Goal: Transaction & Acquisition: Purchase product/service

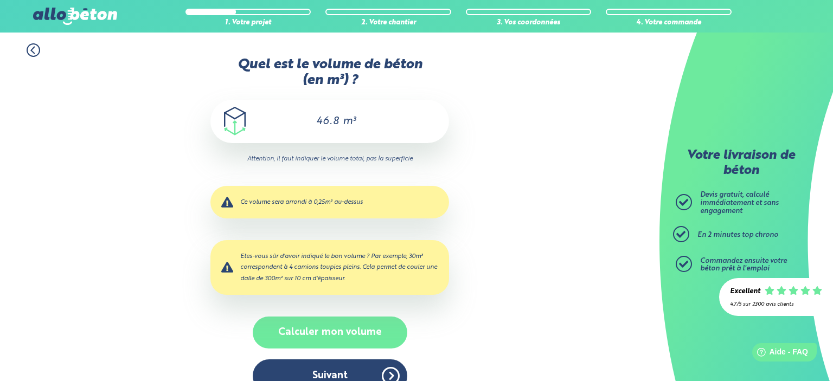
click at [339, 342] on button "Calculer mon volume" at bounding box center [330, 333] width 155 height 32
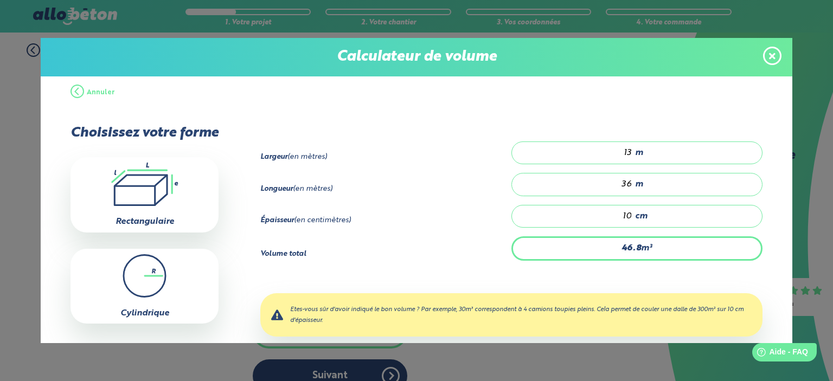
click at [526, 251] on div "46.8 m³" at bounding box center [636, 248] width 251 height 24
click at [656, 216] on div "10 cm" at bounding box center [636, 216] width 251 height 23
click at [629, 219] on input "10" at bounding box center [578, 216] width 110 height 11
type input "4.68"
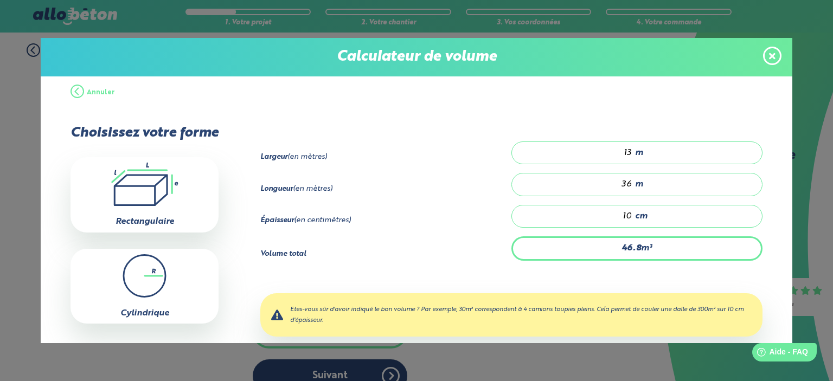
type input "1"
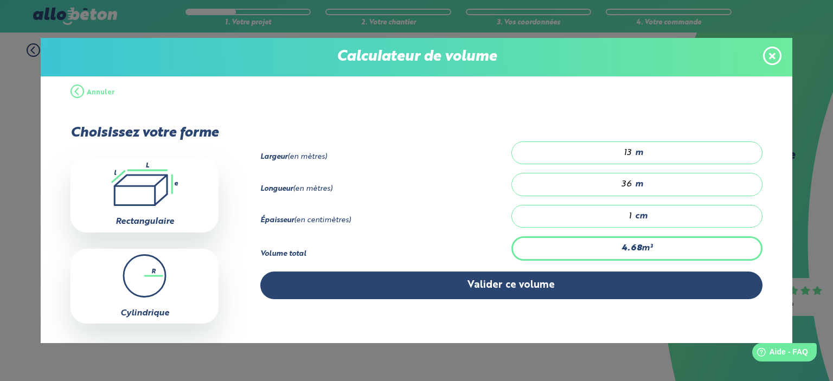
type input "70.2"
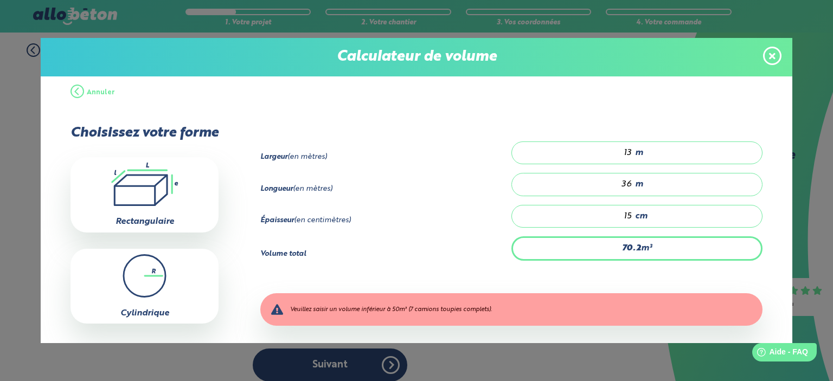
scroll to position [68, 0]
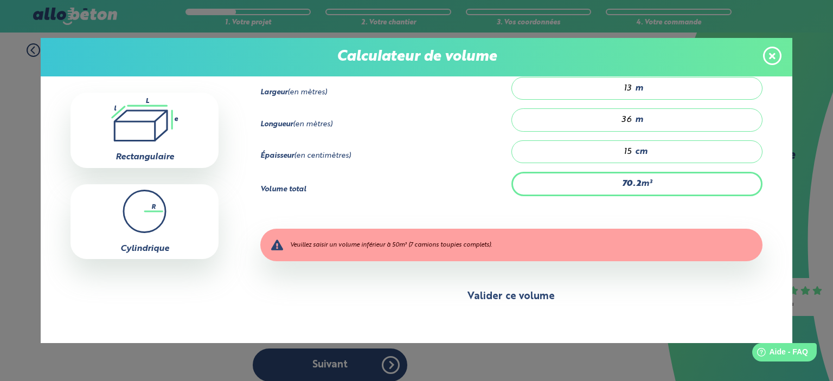
type input "15"
click at [550, 304] on button "Valider ce volume" at bounding box center [511, 297] width 502 height 28
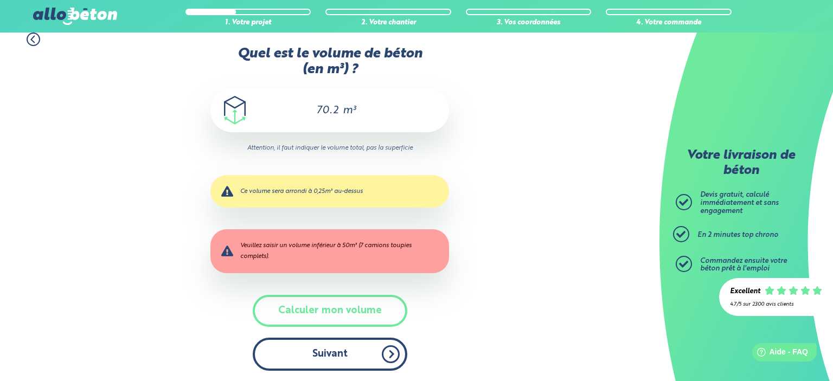
click at [323, 355] on button "Suivant" at bounding box center [330, 354] width 155 height 33
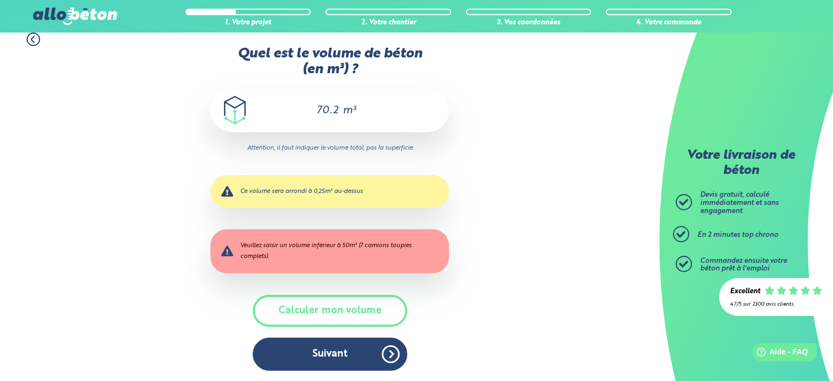
scroll to position [38, 0]
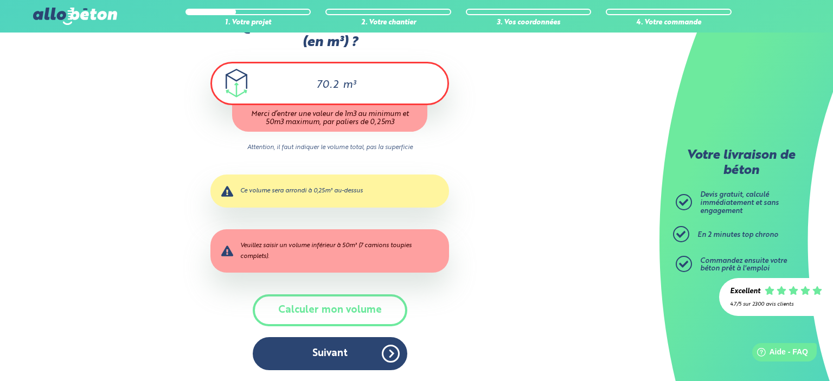
click at [561, 209] on div "1. Votre projet 2. Votre chantier 3. Vos coordonnées 4. Votre commande Quel est…" at bounding box center [329, 188] width 659 height 387
click at [329, 86] on input "70.2" at bounding box center [322, 85] width 36 height 13
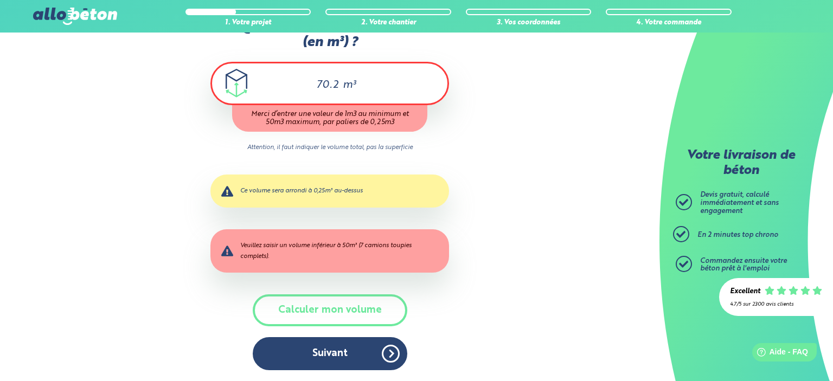
click at [329, 86] on input "70.2" at bounding box center [322, 85] width 36 height 13
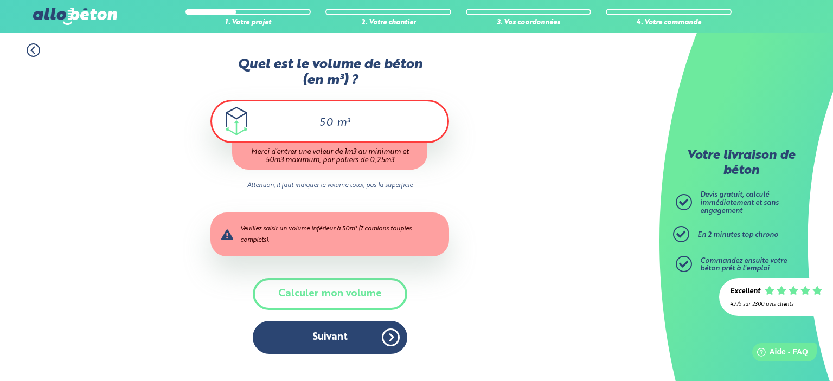
click at [483, 165] on div "1. Votre projet 2. Votre chantier 3. Vos coordonnées 4. Votre commande Quel est…" at bounding box center [329, 199] width 659 height 332
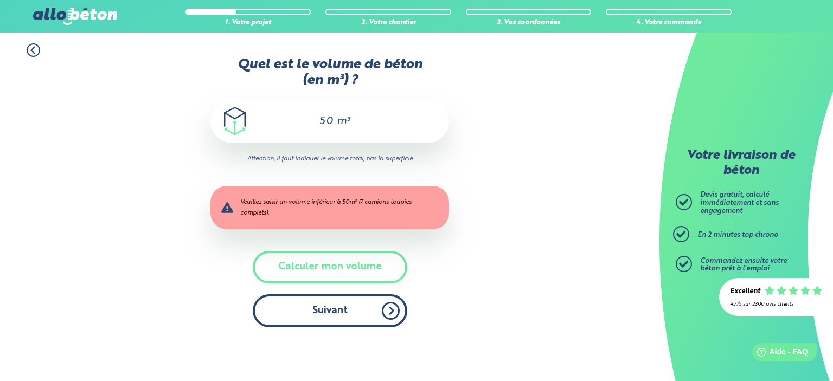
click at [338, 307] on button "Suivant" at bounding box center [330, 310] width 155 height 33
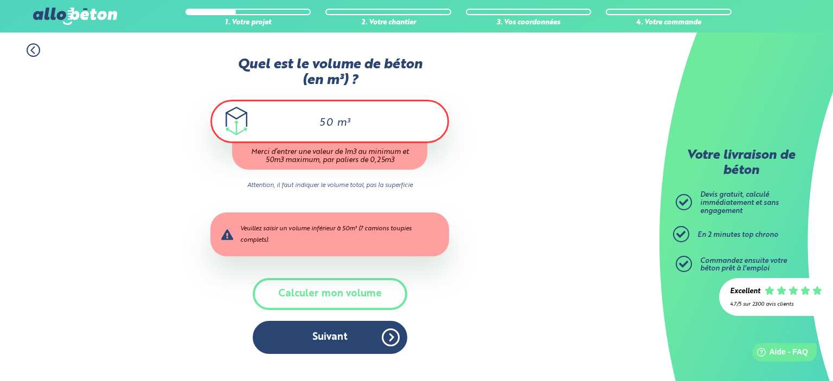
click at [332, 123] on input "50" at bounding box center [322, 123] width 24 height 13
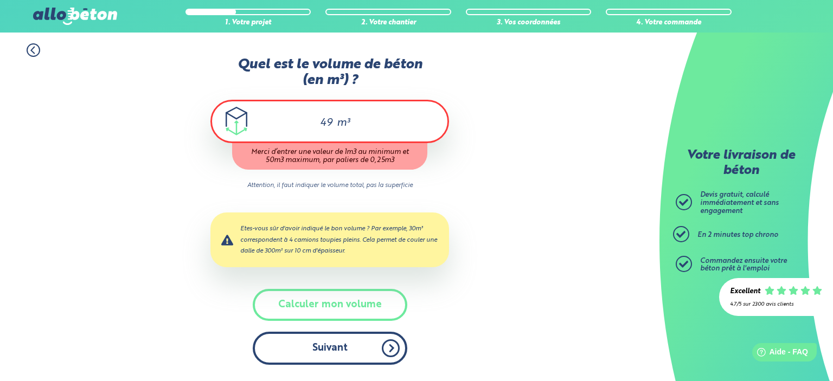
type input "49"
click at [336, 350] on div "Accueil Livraison Béton Centrale béton à proximité Livraison béton [GEOGRAPHIC_…" at bounding box center [329, 207] width 659 height 349
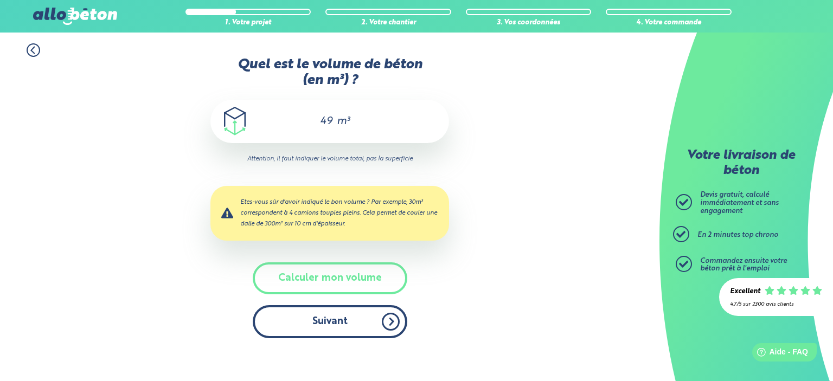
click at [313, 316] on button "Suivant" at bounding box center [330, 321] width 155 height 33
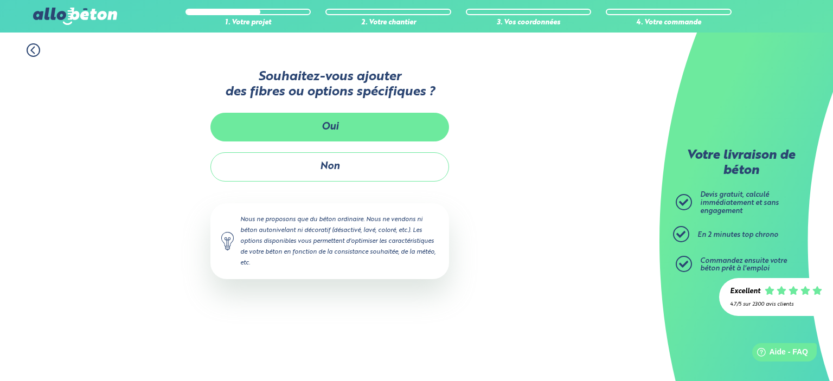
click at [365, 127] on button "Oui" at bounding box center [329, 127] width 239 height 29
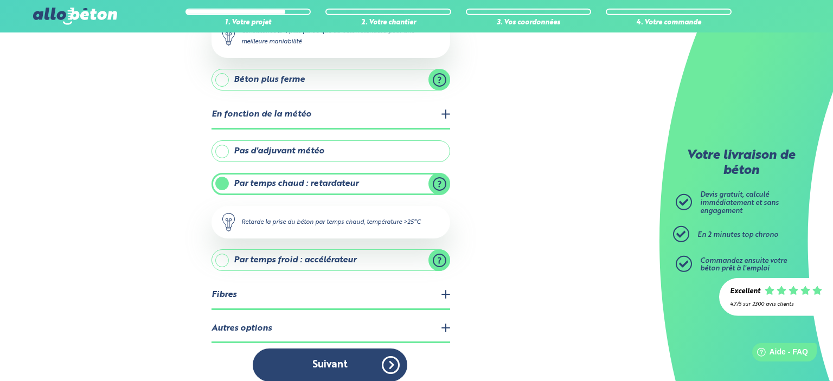
scroll to position [195, 0]
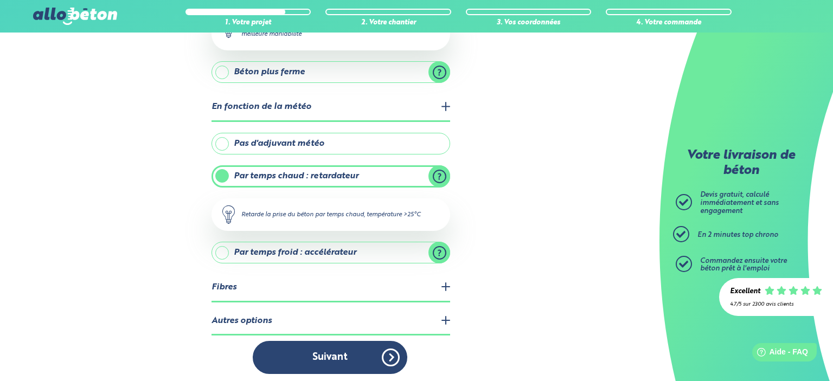
click at [297, 284] on legend "Fibres" at bounding box center [330, 288] width 239 height 28
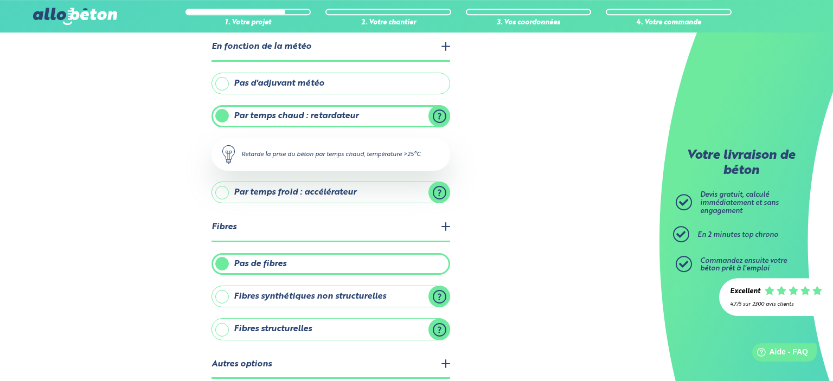
scroll to position [298, 0]
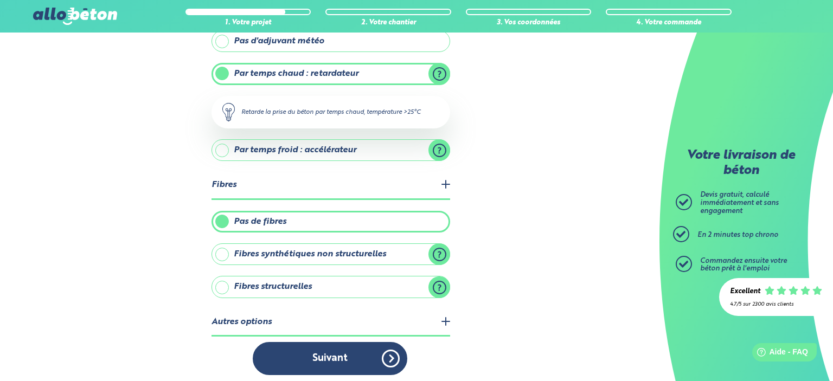
click at [248, 318] on legend "Autres options" at bounding box center [330, 323] width 239 height 28
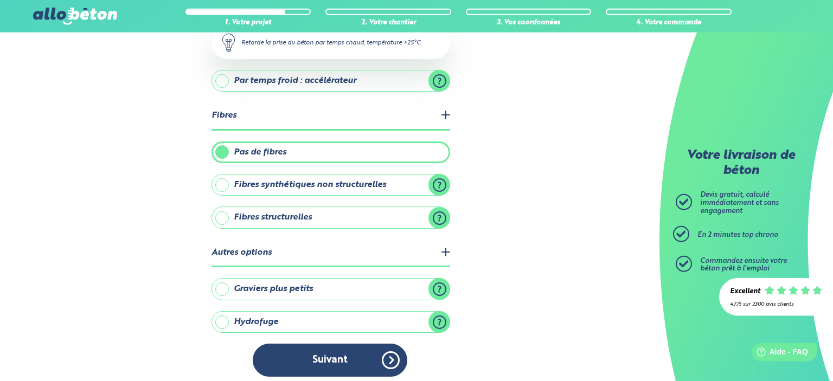
scroll to position [369, 0]
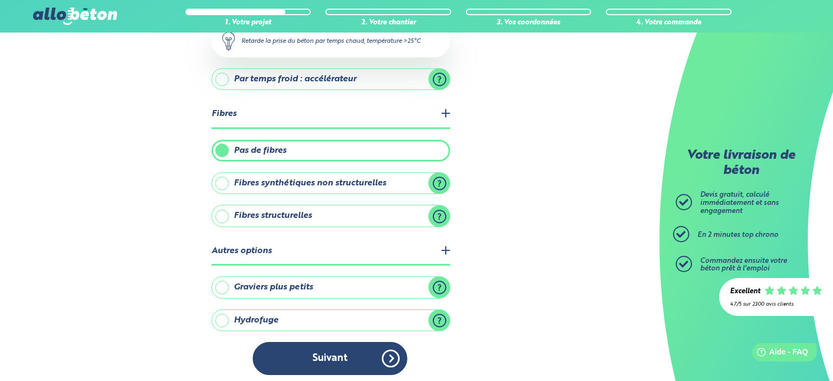
click at [441, 213] on label "Fibres structurelles" at bounding box center [330, 216] width 239 height 22
click at [0, 0] on input "Fibres structurelles" at bounding box center [0, 0] width 0 height 0
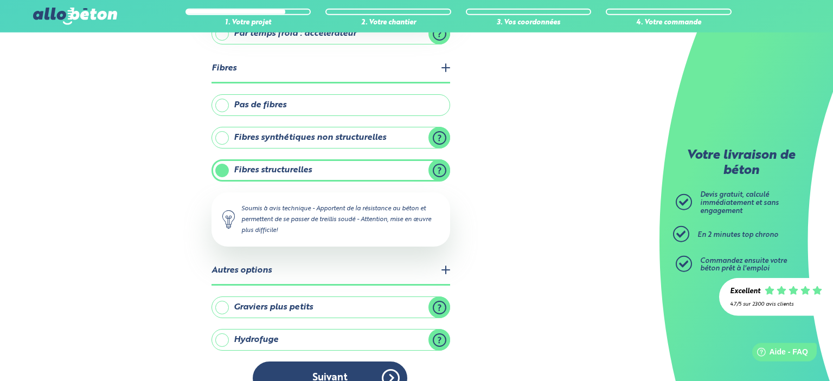
scroll to position [434, 0]
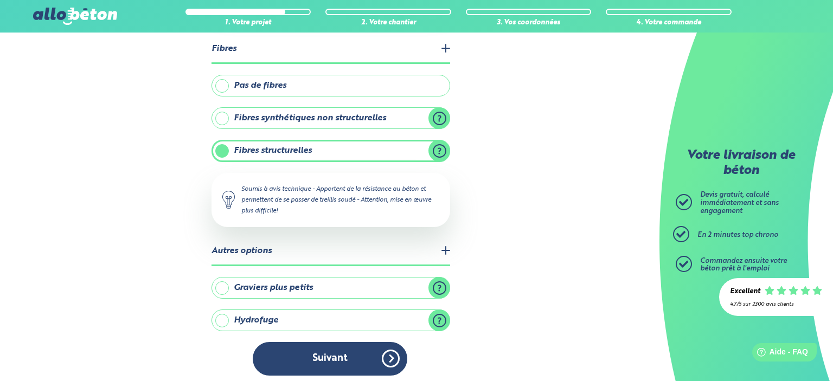
click at [381, 248] on legend "Autres options" at bounding box center [330, 252] width 239 height 28
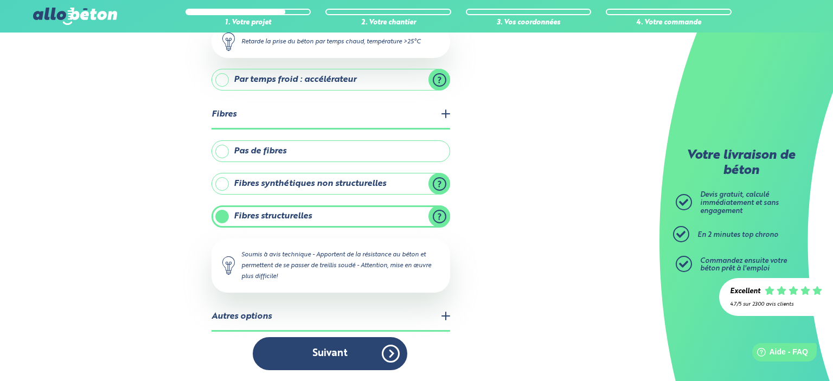
scroll to position [363, 0]
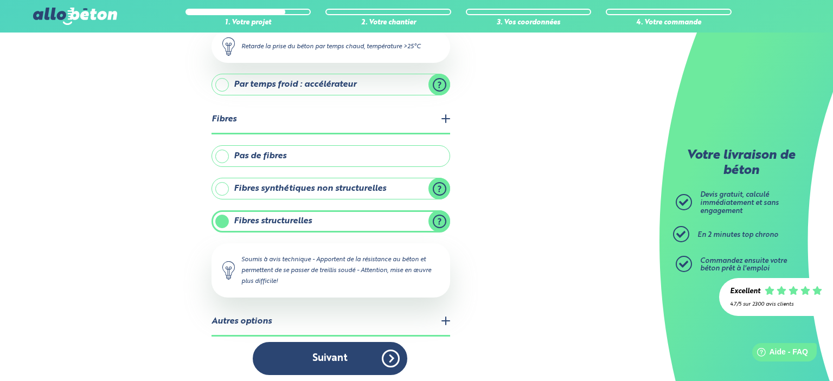
click at [358, 317] on legend "Autres options" at bounding box center [330, 323] width 239 height 28
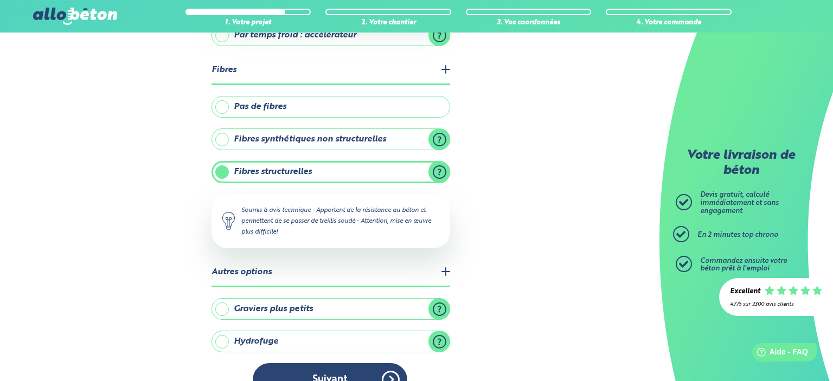
scroll to position [434, 0]
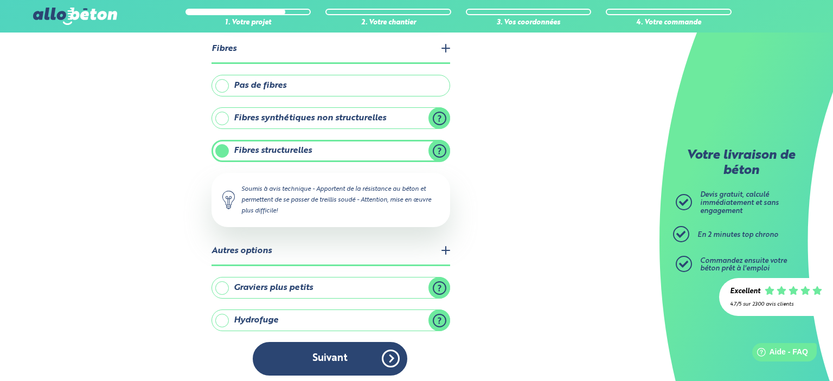
click at [438, 283] on label "Graviers plus petits" at bounding box center [330, 288] width 239 height 22
click at [0, 0] on input "Graviers plus petits" at bounding box center [0, 0] width 0 height 0
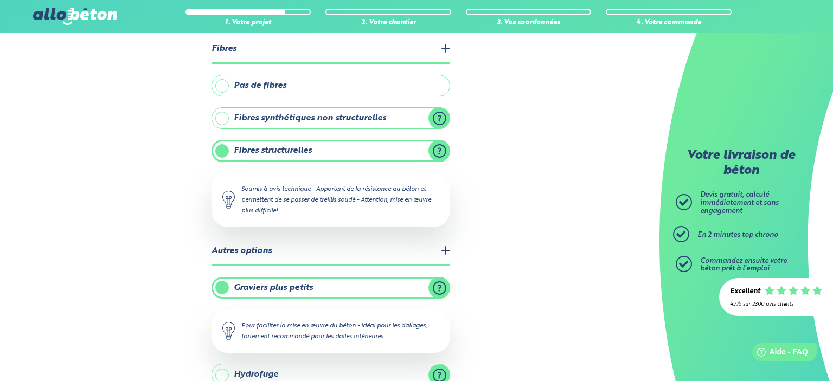
click at [373, 279] on label "Graviers plus petits" at bounding box center [330, 288] width 239 height 22
click at [0, 0] on input "Graviers plus petits" at bounding box center [0, 0] width 0 height 0
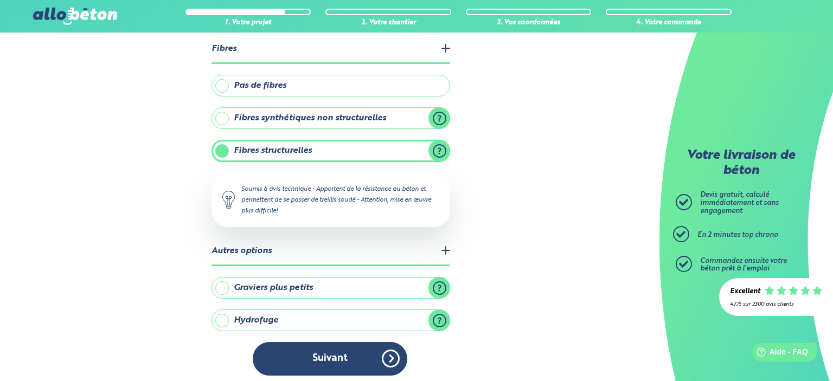
click at [363, 277] on label "Graviers plus petits" at bounding box center [330, 288] width 239 height 22
click at [0, 0] on input "Graviers plus petits" at bounding box center [0, 0] width 0 height 0
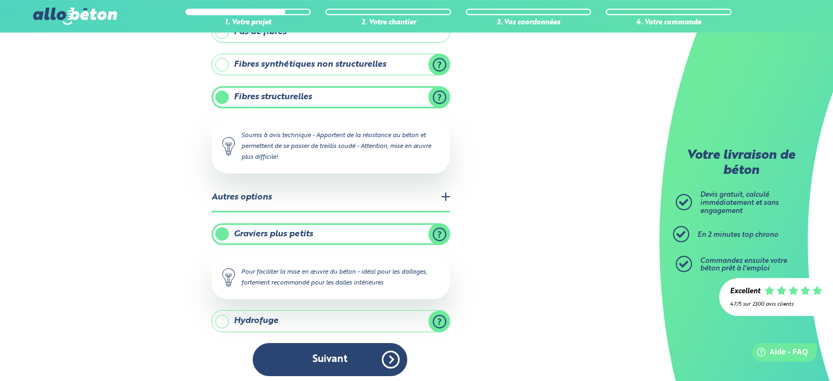
scroll to position [488, 0]
click at [317, 318] on label "Hydrofuge" at bounding box center [330, 321] width 239 height 22
click at [0, 0] on input "Hydrofuge" at bounding box center [0, 0] width 0 height 0
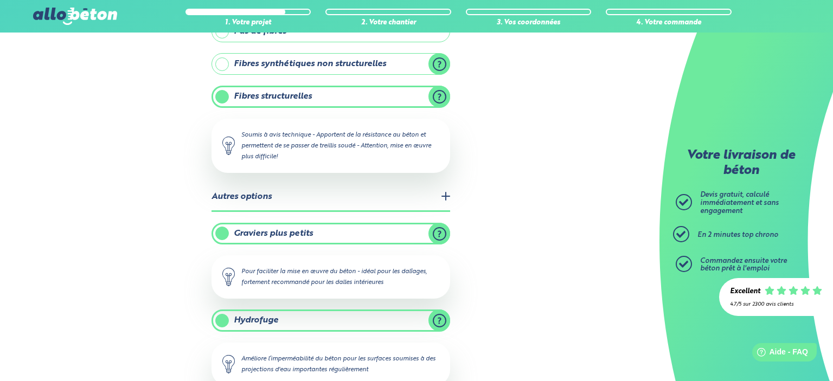
scroll to position [542, 0]
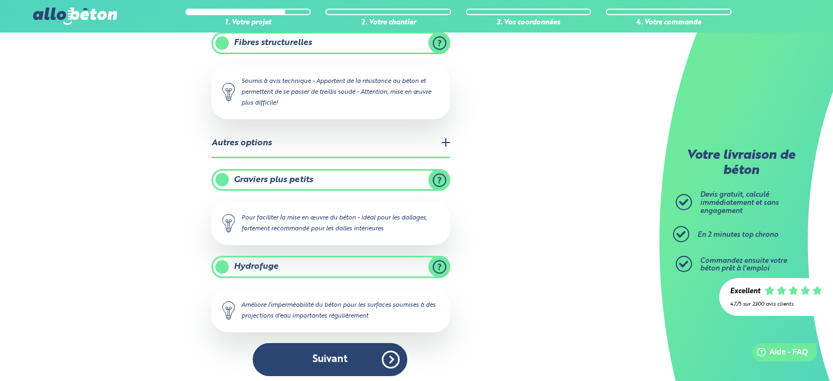
click at [335, 259] on label "Hydrofuge" at bounding box center [330, 267] width 239 height 22
click at [0, 0] on input "Hydrofuge" at bounding box center [0, 0] width 0 height 0
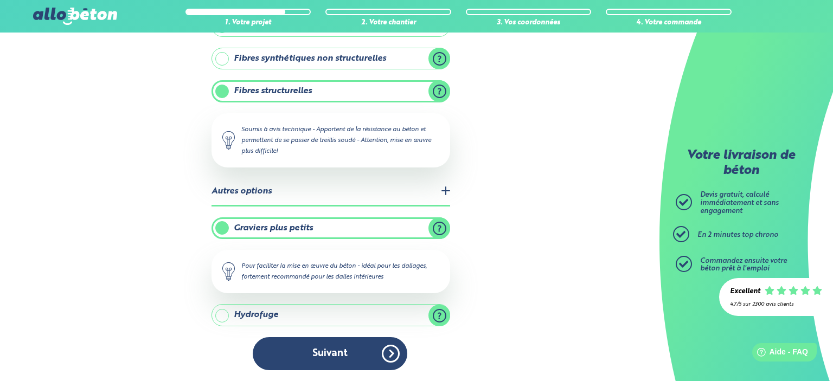
scroll to position [488, 0]
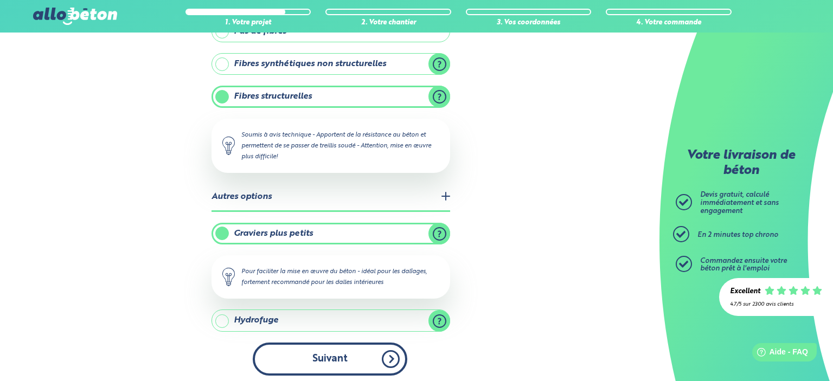
click at [338, 358] on button "Suivant" at bounding box center [330, 359] width 155 height 33
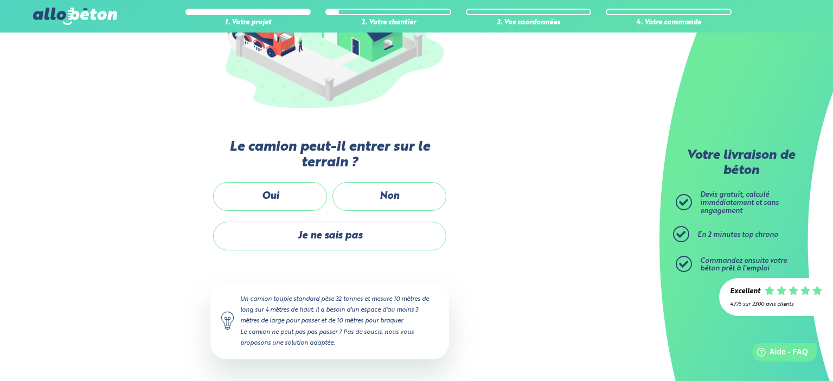
scroll to position [192, 0]
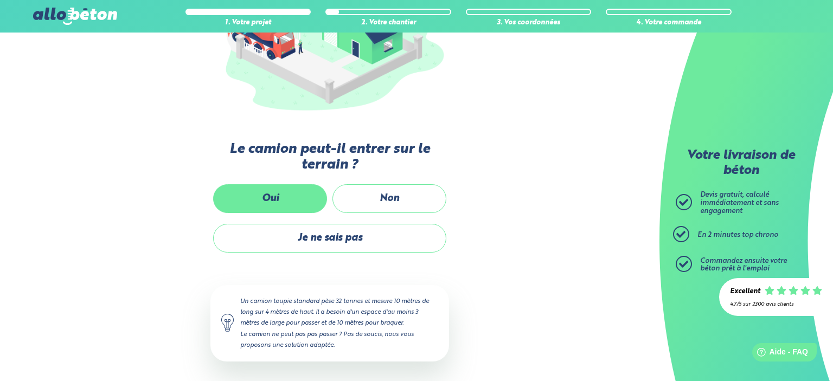
click at [290, 190] on label "Oui" at bounding box center [270, 198] width 114 height 29
click at [0, 0] on input "Oui" at bounding box center [0, 0] width 0 height 0
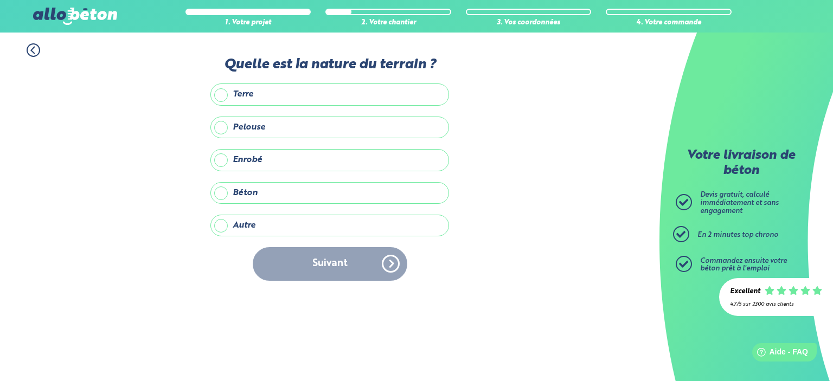
click at [269, 227] on label "Autre" at bounding box center [329, 226] width 239 height 22
click at [0, 0] on input "Autre" at bounding box center [0, 0] width 0 height 0
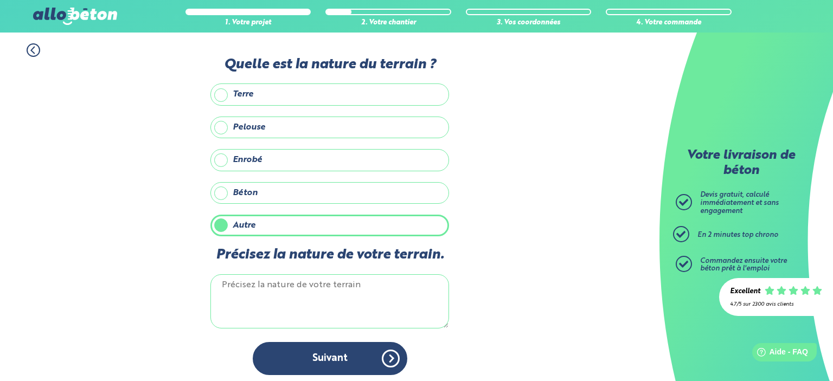
click at [297, 92] on label "Terre" at bounding box center [329, 95] width 239 height 22
click at [0, 0] on input "Terre" at bounding box center [0, 0] width 0 height 0
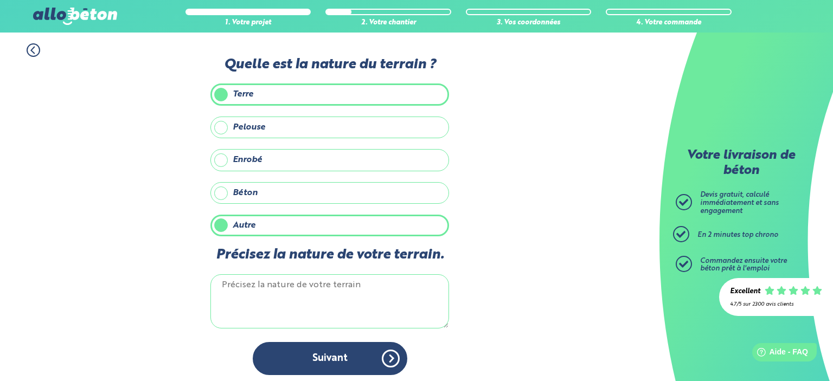
click at [317, 286] on textarea "Précisez la nature de votre terrain." at bounding box center [329, 301] width 239 height 54
click at [241, 283] on textarea "enpierrage" at bounding box center [329, 301] width 239 height 54
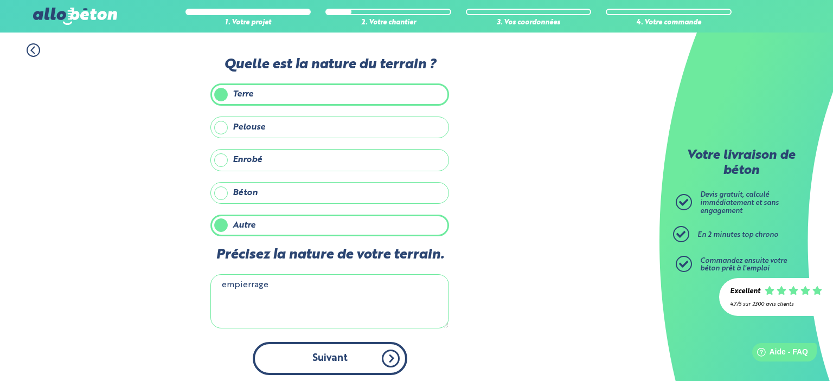
type textarea "empierrage"
click at [338, 357] on button "Suivant" at bounding box center [330, 358] width 155 height 33
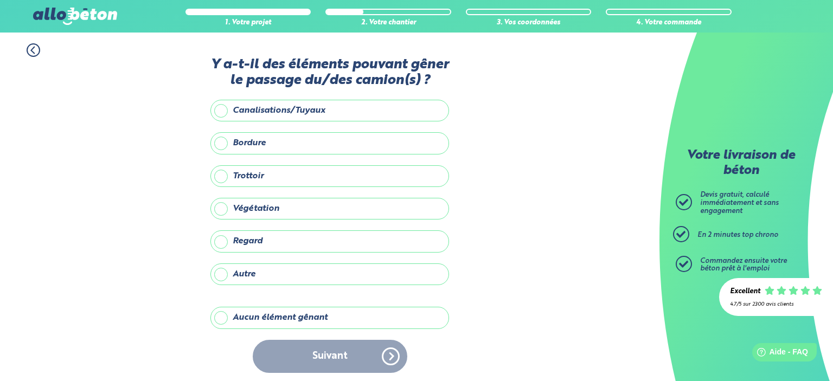
click at [317, 312] on label "Aucun élément gênant" at bounding box center [329, 318] width 239 height 22
click at [0, 0] on input "Aucun élément gênant" at bounding box center [0, 0] width 0 height 0
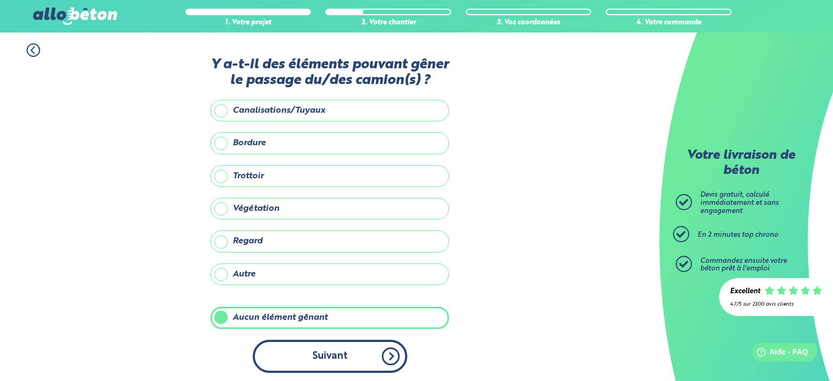
click at [337, 351] on button "Suivant" at bounding box center [330, 356] width 155 height 33
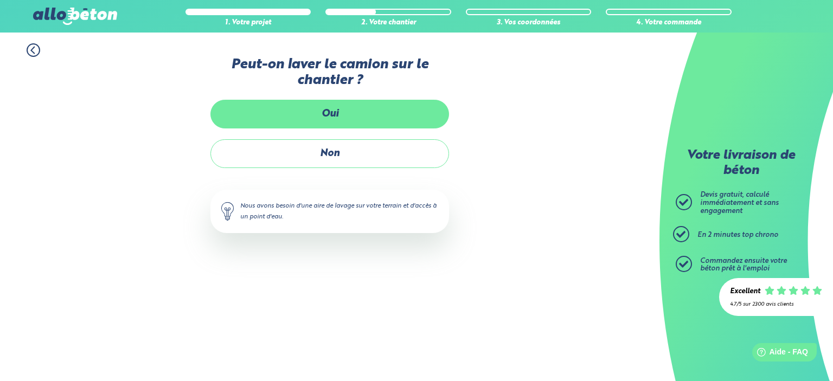
click at [366, 108] on label "Oui" at bounding box center [329, 114] width 239 height 29
click at [0, 0] on input "Oui" at bounding box center [0, 0] width 0 height 0
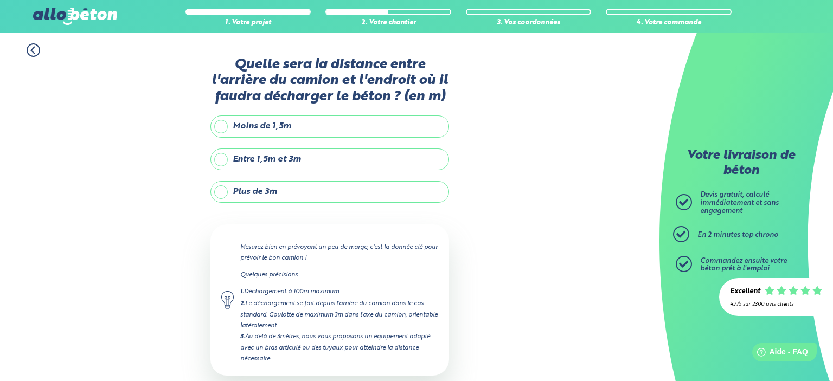
click at [303, 190] on label "Plus de 3m" at bounding box center [329, 192] width 239 height 22
click at [0, 0] on input "Plus de 3m" at bounding box center [0, 0] width 0 height 0
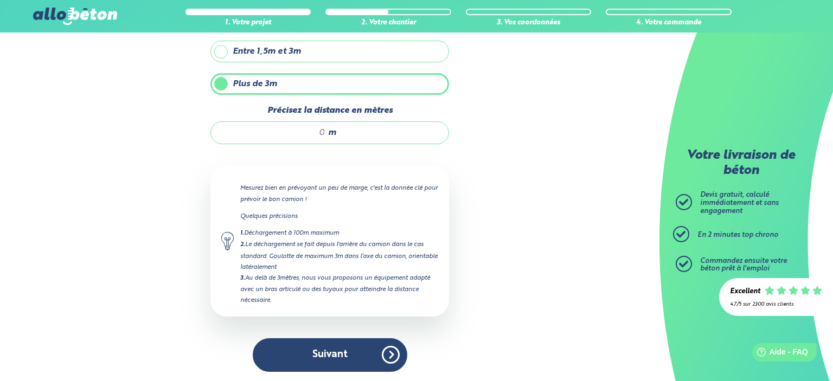
scroll to position [108, 0]
click at [342, 135] on div "m" at bounding box center [329, 132] width 239 height 23
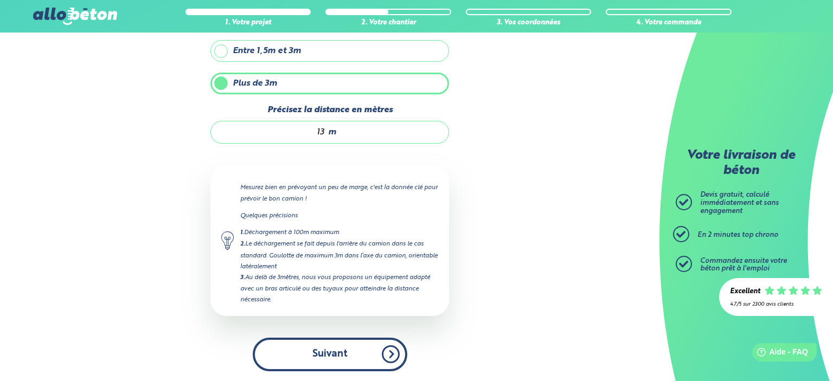
type input "13"
click at [345, 363] on button "Suivant" at bounding box center [330, 354] width 155 height 33
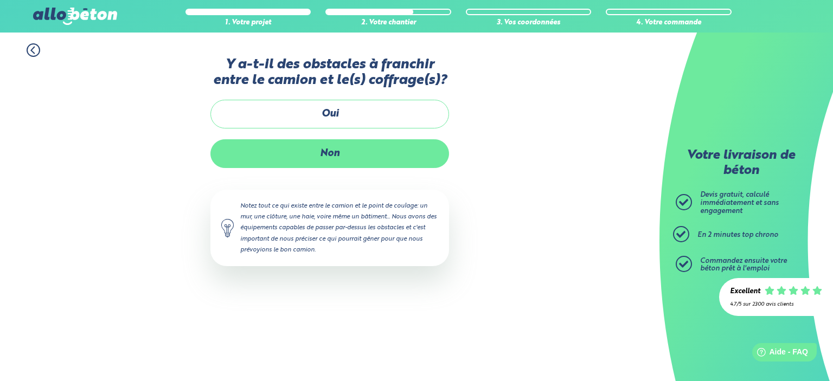
click at [346, 159] on label "Non" at bounding box center [329, 153] width 239 height 29
click at [0, 0] on input "Non" at bounding box center [0, 0] width 0 height 0
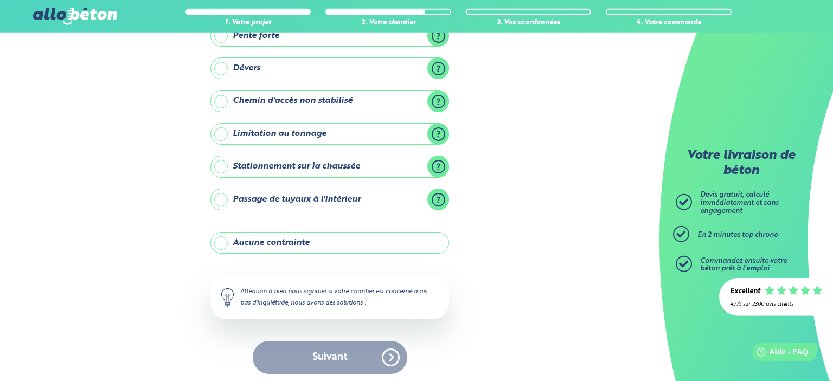
scroll to position [119, 0]
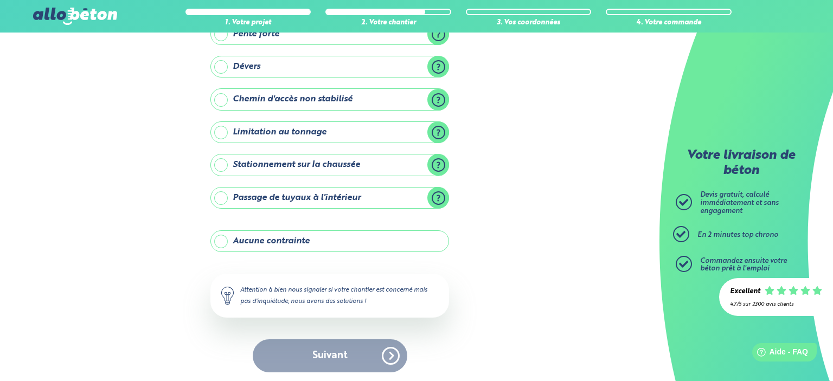
click at [342, 241] on label "Aucune contrainte" at bounding box center [329, 241] width 239 height 22
click at [0, 0] on input "Aucune contrainte" at bounding box center [0, 0] width 0 height 0
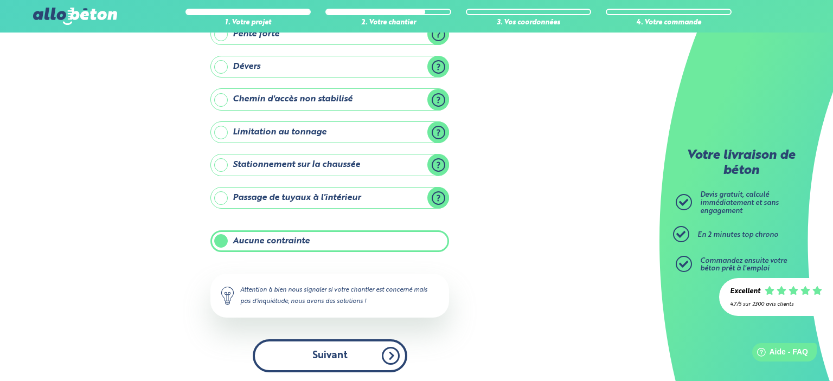
click at [348, 359] on button "Suivant" at bounding box center [330, 355] width 155 height 33
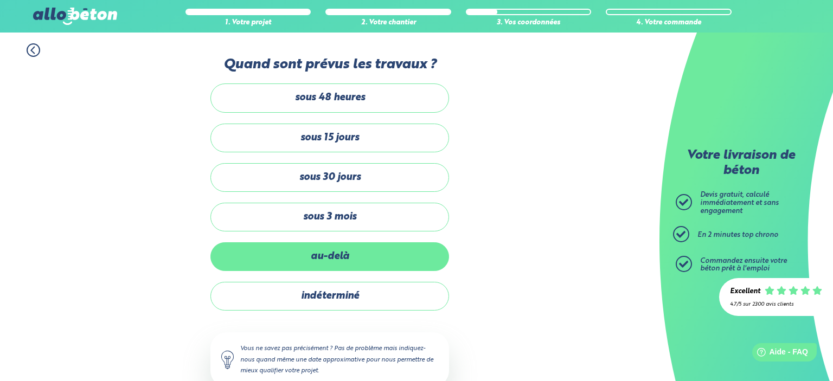
click at [371, 258] on label "au-delà" at bounding box center [329, 256] width 239 height 29
click at [0, 0] on input "au-delà" at bounding box center [0, 0] width 0 height 0
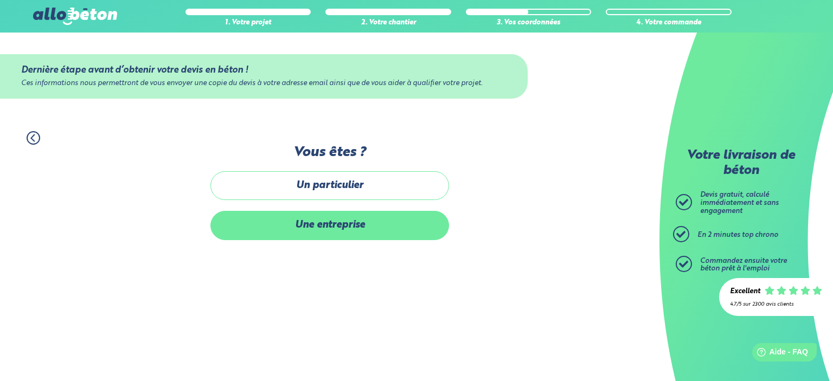
click at [362, 223] on label "Une entreprise" at bounding box center [329, 225] width 239 height 29
click at [0, 0] on input "Une entreprise" at bounding box center [0, 0] width 0 height 0
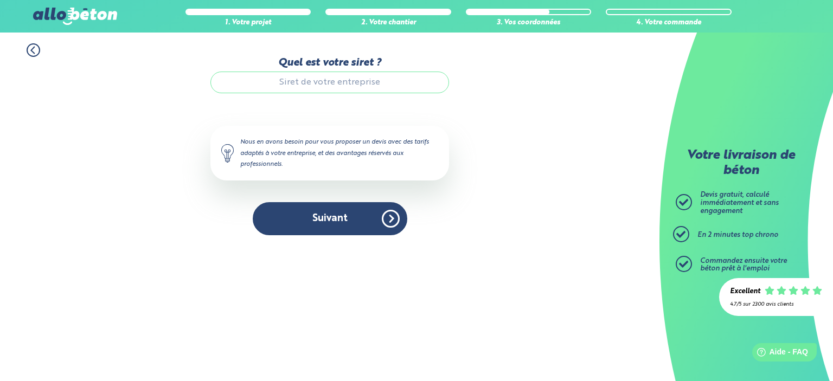
paste input "[CREDIT_CARD_NUMBER]"
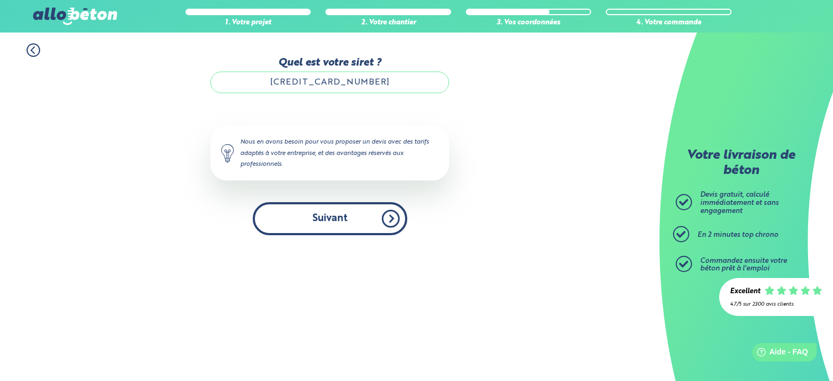
click at [346, 225] on button "Suivant" at bounding box center [330, 218] width 155 height 33
click at [338, 219] on button "Suivant" at bounding box center [330, 218] width 155 height 33
click at [316, 210] on button "Suivant" at bounding box center [330, 218] width 155 height 33
click at [378, 222] on button "Suivant" at bounding box center [330, 218] width 155 height 33
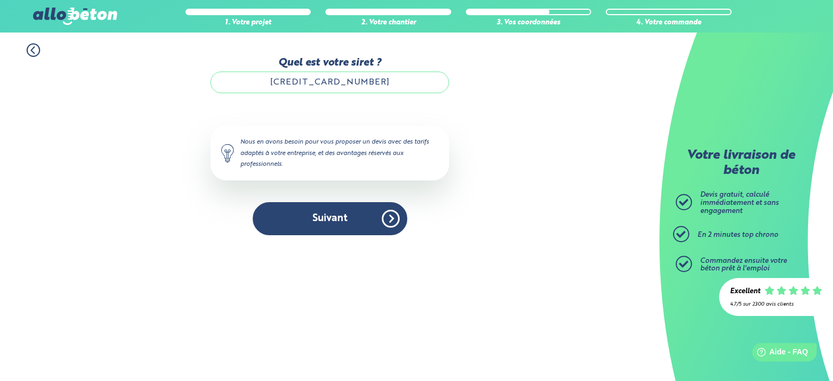
click at [375, 86] on input "[CREDIT_CARD_NUMBER]" at bounding box center [329, 83] width 239 height 22
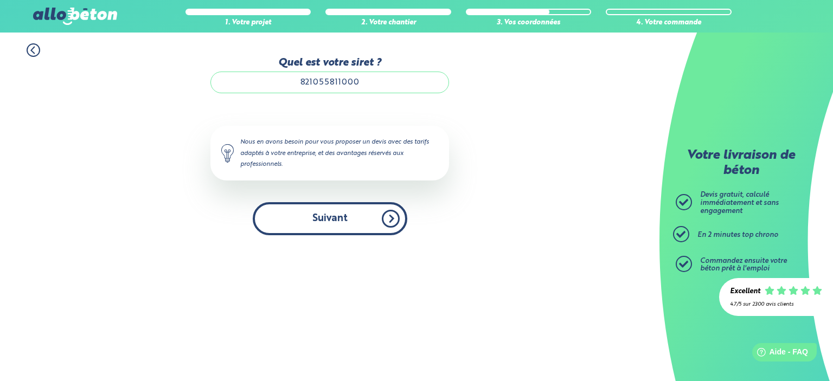
click at [313, 209] on div "Quel est votre siret ? 821055811000 Le N° de SIRET saisi n’est pas reconnu, veu…" at bounding box center [329, 146] width 239 height 178
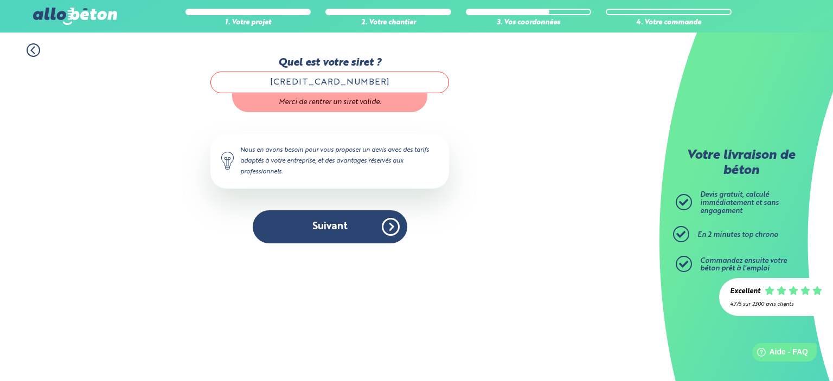
type input "[CREDIT_CARD_NUMBER]"
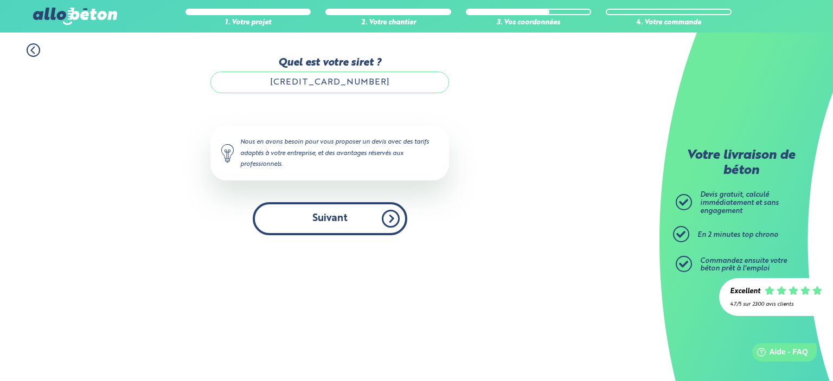
click at [347, 225] on button "Suivant" at bounding box center [330, 218] width 155 height 33
click at [336, 225] on button "Suivant" at bounding box center [330, 218] width 155 height 33
click at [307, 221] on button "Suivant" at bounding box center [330, 218] width 155 height 33
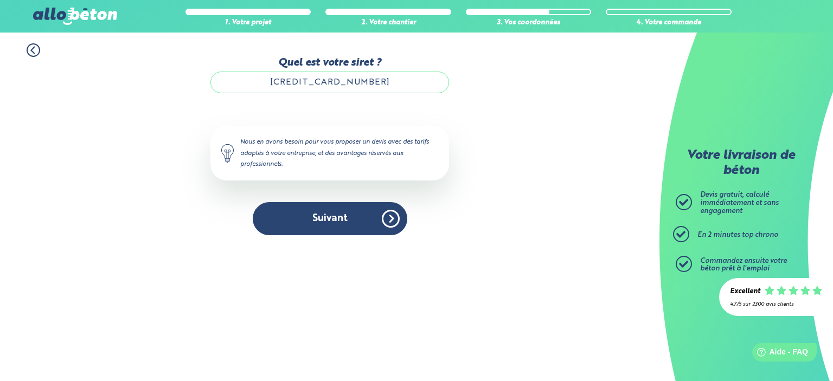
click at [210, 261] on div "Accueil Livraison Béton Centrale béton à proximité Livraison béton [GEOGRAPHIC_…" at bounding box center [329, 207] width 659 height 349
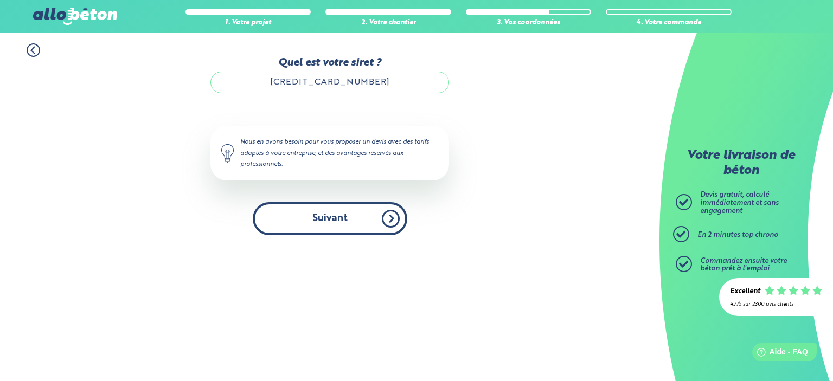
click at [331, 227] on button "Suivant" at bounding box center [330, 218] width 155 height 33
click at [405, 219] on button "Suivant" at bounding box center [330, 218] width 155 height 33
click at [385, 220] on button "Suivant" at bounding box center [330, 218] width 155 height 33
click at [288, 220] on button "Suivant" at bounding box center [330, 218] width 155 height 33
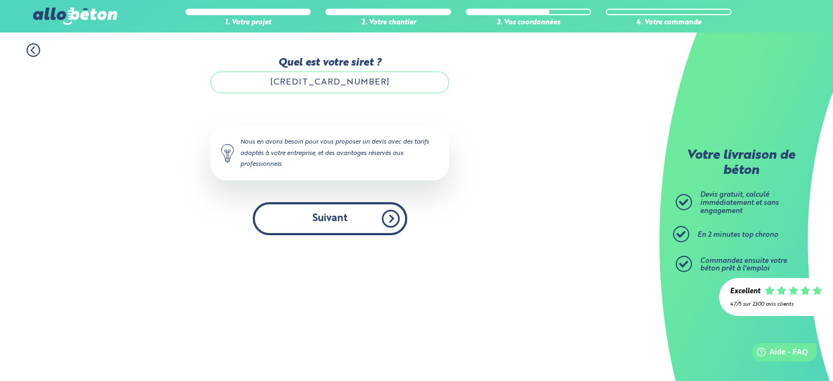
click at [320, 226] on button "Suivant" at bounding box center [330, 218] width 155 height 33
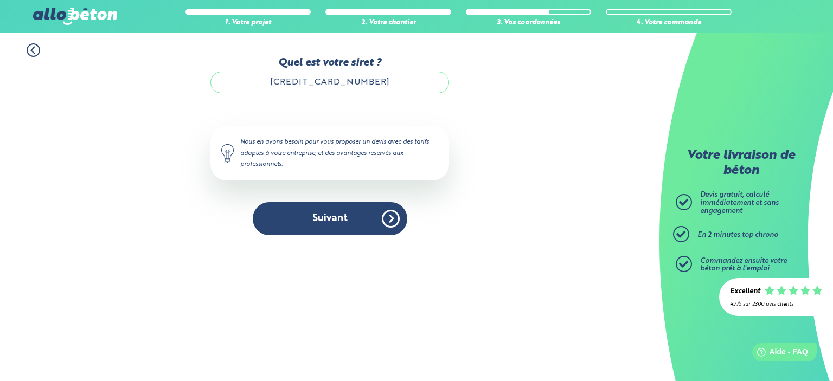
click at [25, 56] on div "1. Votre projet 2. Votre chantier 3. Vos coordonnées 4. Votre commande" at bounding box center [329, 45] width 659 height 24
click at [29, 52] on icon at bounding box center [34, 50] width 14 height 14
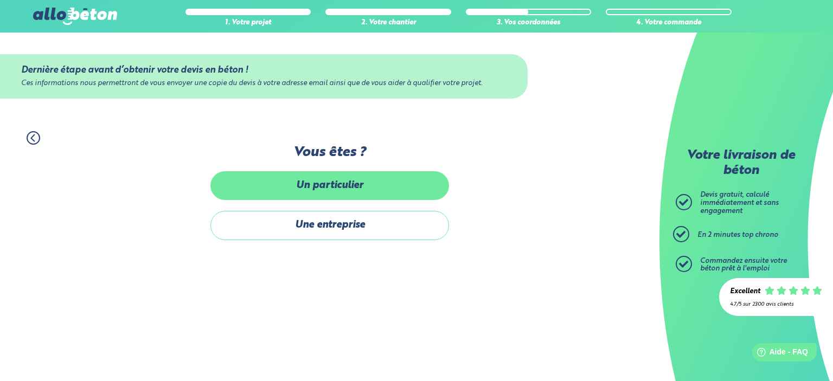
click at [328, 193] on label "Un particulier" at bounding box center [329, 185] width 239 height 29
click at [0, 0] on input "Un particulier" at bounding box center [0, 0] width 0 height 0
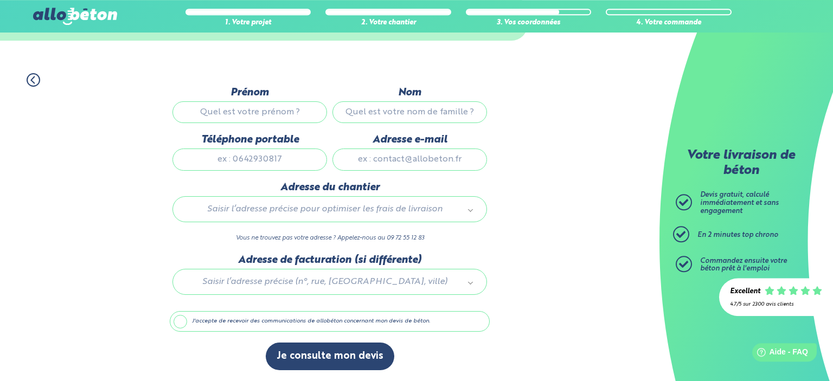
scroll to position [61, 0]
click at [273, 112] on input "Prénom" at bounding box center [249, 112] width 155 height 22
type input "[PERSON_NAME]"
click at [350, 110] on input "Nom" at bounding box center [409, 112] width 155 height 22
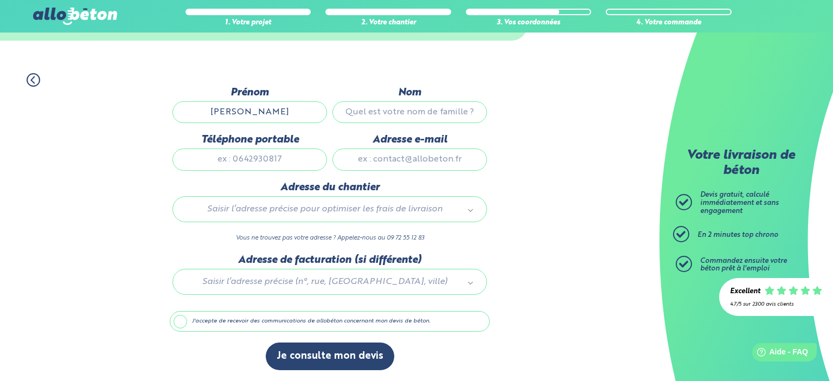
click at [350, 110] on input "Nom" at bounding box center [409, 112] width 155 height 22
drag, startPoint x: 402, startPoint y: 112, endPoint x: 374, endPoint y: 114, distance: 27.7
click at [374, 114] on input "[PERSON_NAME]" at bounding box center [409, 112] width 155 height 22
click at [396, 111] on input "r coolens" at bounding box center [409, 112] width 155 height 22
type input "coolens"
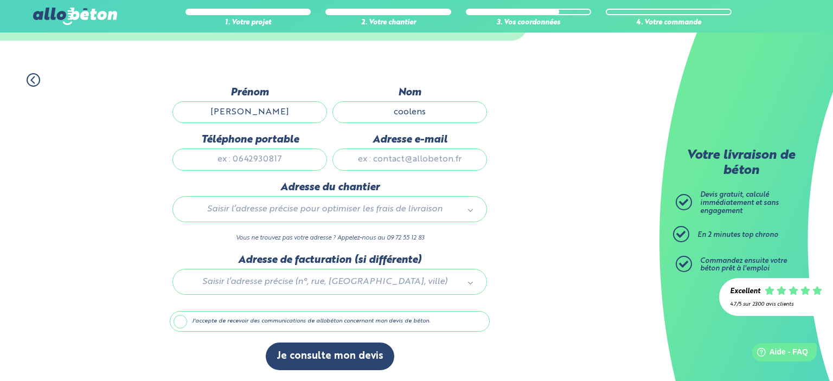
click at [300, 107] on input "[PERSON_NAME]" at bounding box center [249, 112] width 155 height 22
type input "[PERSON_NAME]"
click at [260, 158] on input "Téléphone portable" at bounding box center [249, 160] width 155 height 22
type input "06 98 34 22 13"
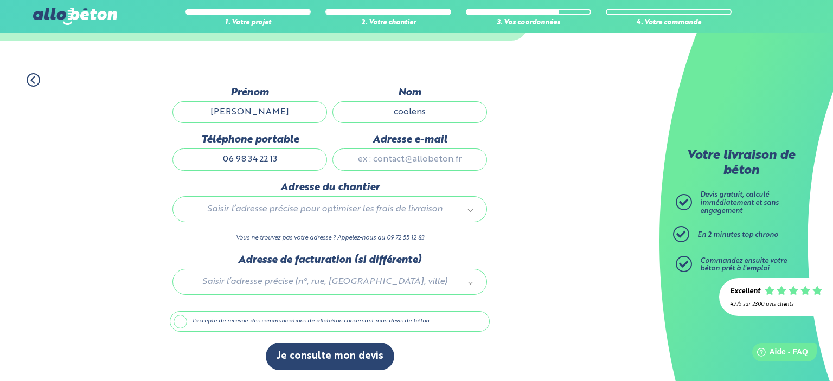
click at [424, 159] on input "Adresse e-mail" at bounding box center [409, 160] width 155 height 22
type input "[EMAIL_ADDRESS][DOMAIN_NAME]"
click at [288, 207] on body "09 72 55 12 83 Conseils et Appel Gratuits nos produits le béton prêt à l'emploi…" at bounding box center [416, 161] width 833 height 439
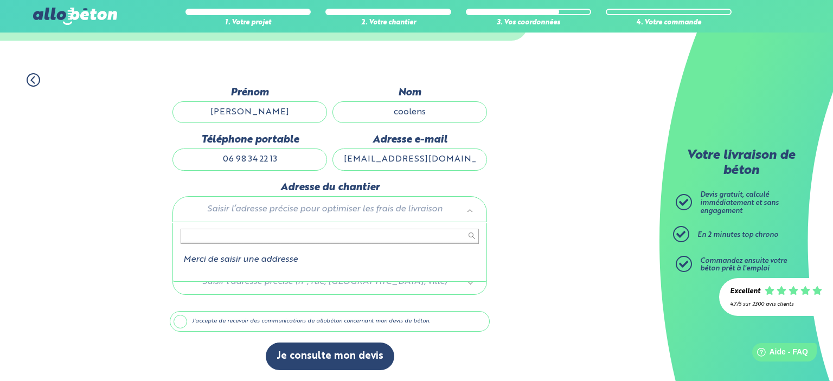
click at [288, 207] on body "09 72 55 12 83 Conseils et Appel Gratuits nos produits le béton prêt à l'emploi…" at bounding box center [416, 161] width 833 height 439
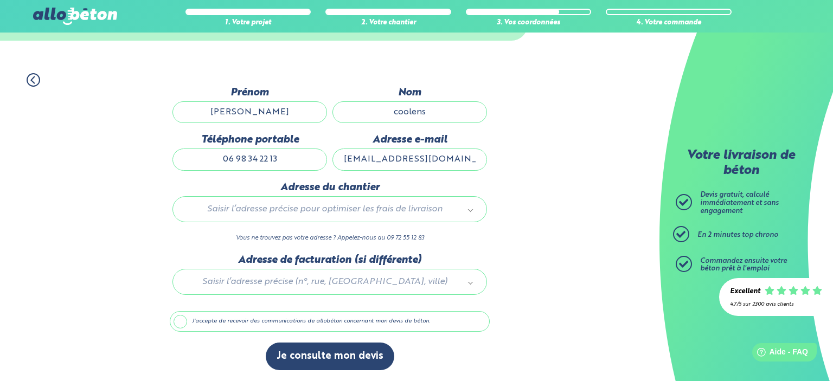
click at [291, 211] on body "09 72 55 12 83 Conseils et Appel Gratuits nos produits le béton prêt à l'emploi…" at bounding box center [416, 161] width 833 height 439
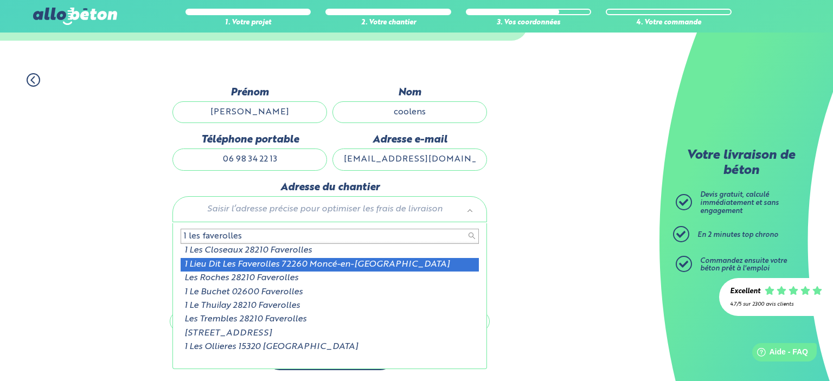
type input "1 les faverolles"
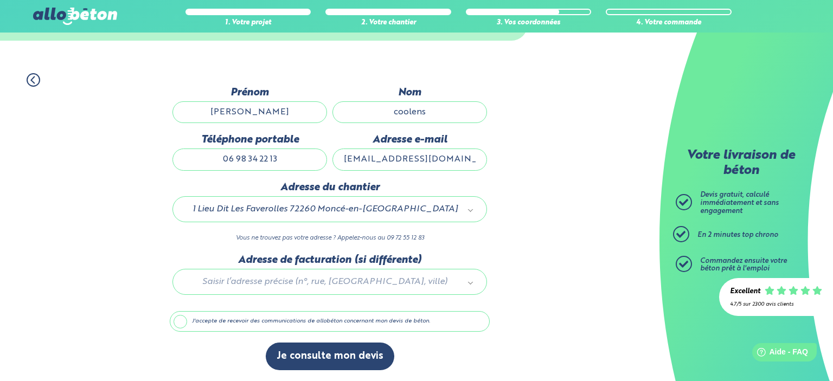
click at [242, 318] on label "J'accepte de recevoir des communications de allobéton concernant mon devis de b…" at bounding box center [330, 321] width 320 height 21
click at [0, 0] on input "J'accepte de recevoir des communications de allobéton concernant mon devis de b…" at bounding box center [0, 0] width 0 height 0
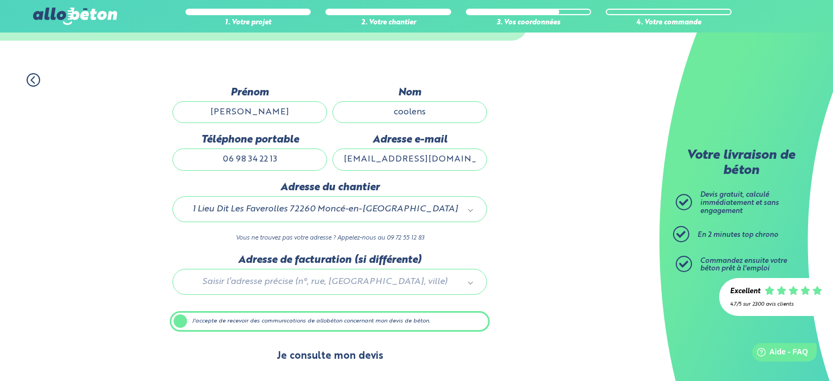
click at [350, 359] on button "Je consulte mon devis" at bounding box center [330, 357] width 129 height 28
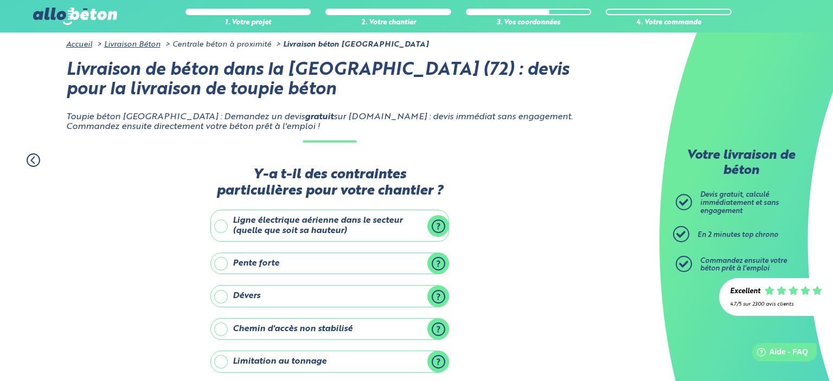
scroll to position [119, 0]
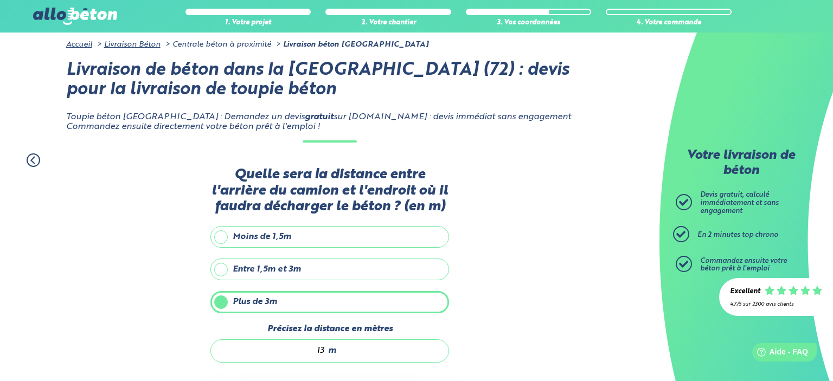
scroll to position [108, 0]
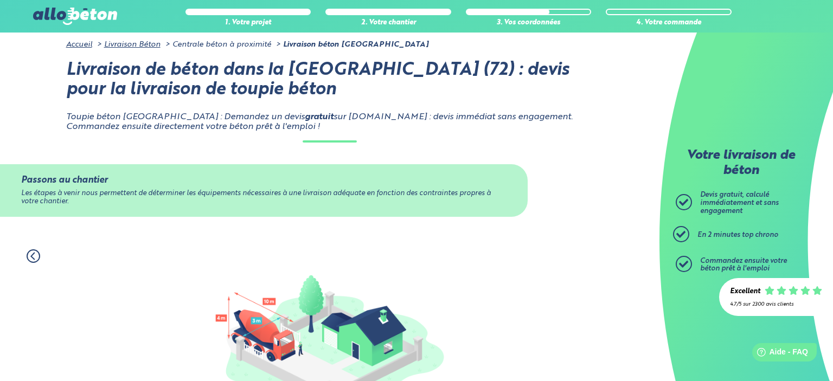
scroll to position [192, 0]
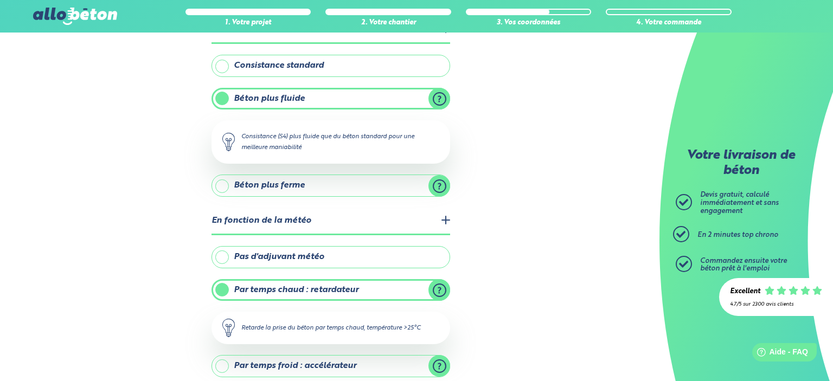
scroll to position [488, 0]
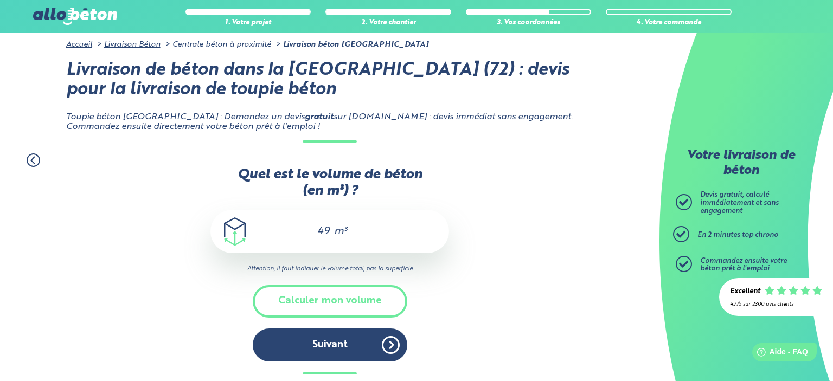
scroll to position [650, 0]
